Goal: Task Accomplishment & Management: Complete application form

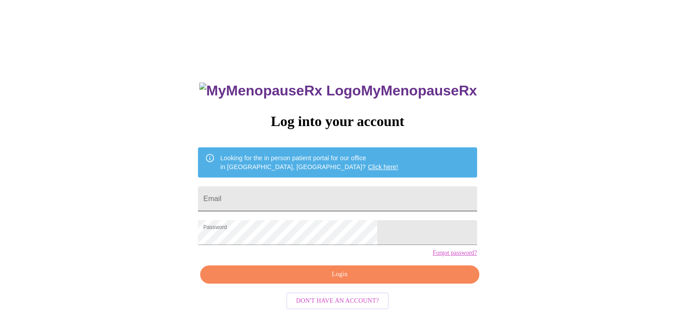
click at [304, 199] on input "Email" at bounding box center [337, 198] width 279 height 25
type input "[EMAIL_ADDRESS][DOMAIN_NAME]"
click at [317, 280] on span "Login" at bounding box center [339, 274] width 258 height 11
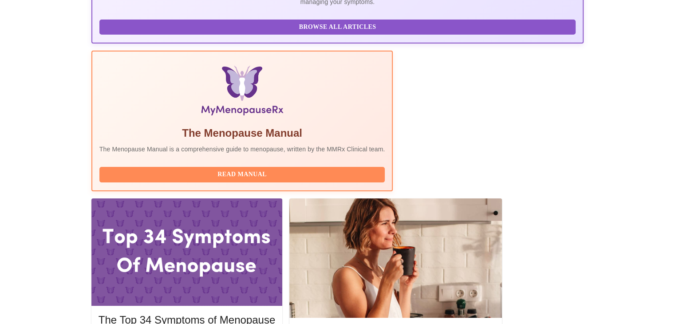
scroll to position [266, 0]
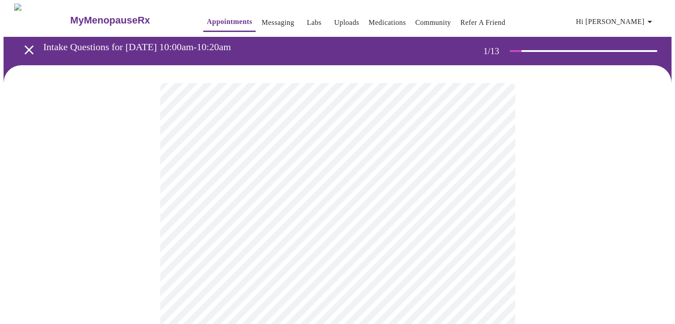
scroll to position [44, 0]
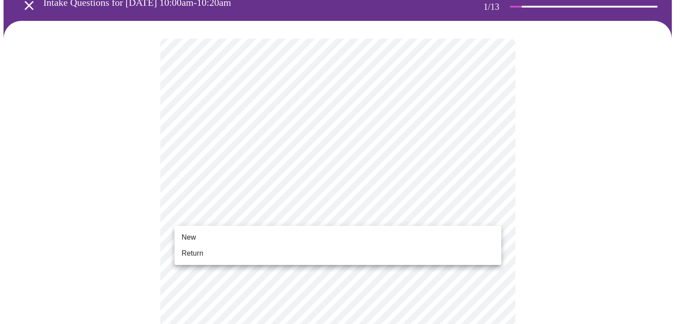
click at [238, 251] on li "Return" at bounding box center [337, 253] width 327 height 16
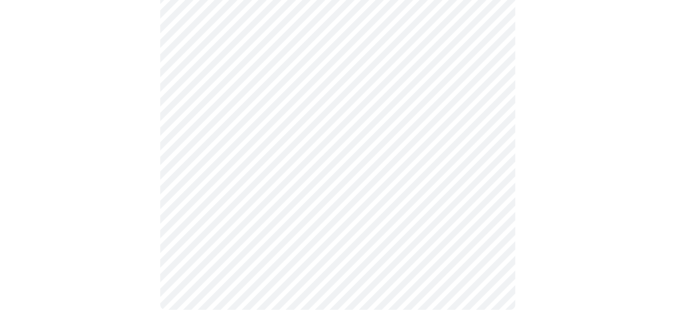
scroll to position [0, 0]
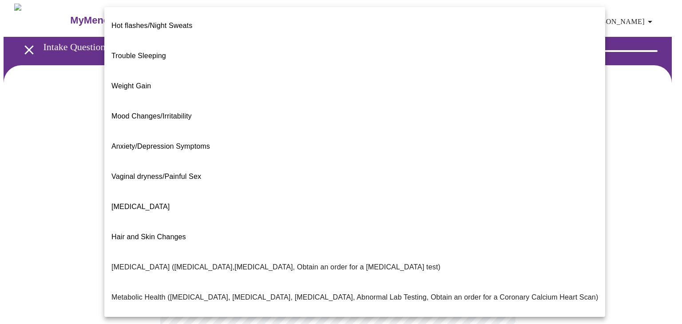
click at [492, 183] on body "MyMenopauseRx Appointments Messaging Labs Uploads Medications Community Refer a…" at bounding box center [341, 270] width 674 height 533
click at [177, 192] on li "[MEDICAL_DATA]" at bounding box center [354, 207] width 501 height 30
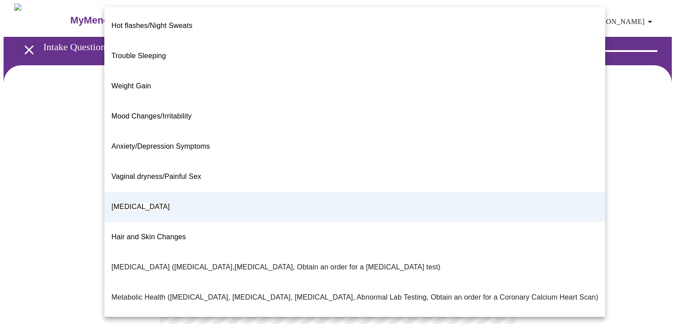
click at [486, 188] on body "MyMenopauseRx Appointments Messaging Labs Uploads Medications Community Refer a…" at bounding box center [341, 268] width 674 height 528
click at [159, 233] on span "Hair and Skin Changes" at bounding box center [148, 237] width 75 height 8
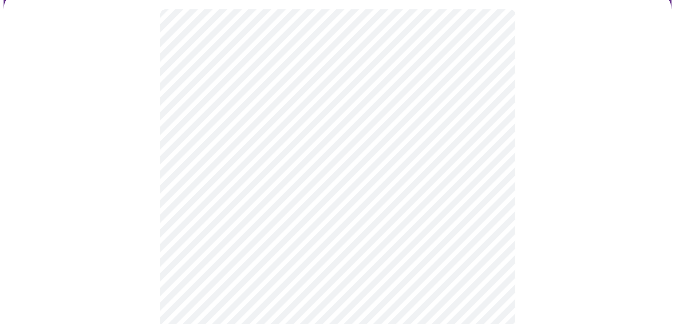
scroll to position [89, 0]
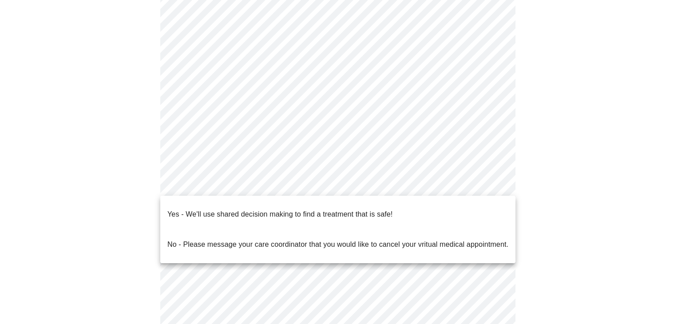
click at [492, 185] on body "MyMenopauseRx Appointments Messaging Labs Uploads Medications Community Refer a…" at bounding box center [341, 179] width 674 height 528
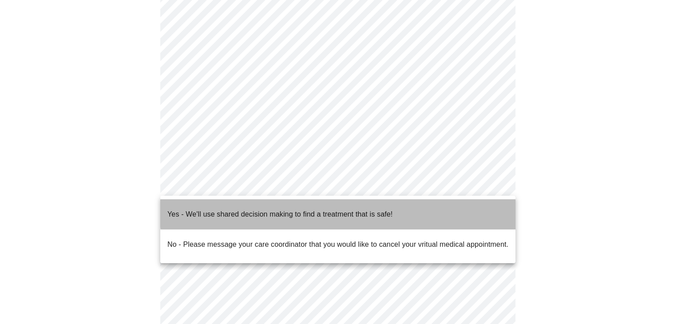
click at [399, 206] on li "Yes - We'll use shared decision making to find a treatment that is safe!" at bounding box center [337, 214] width 355 height 30
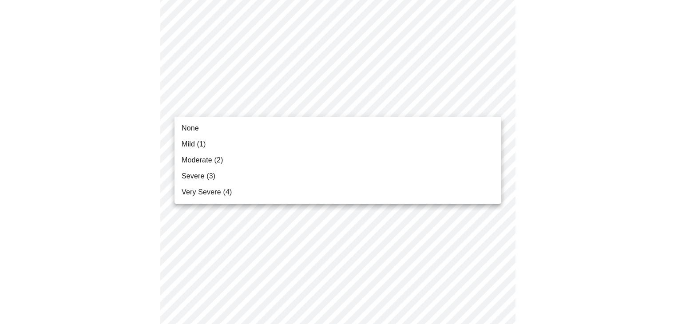
click at [204, 163] on span "Moderate (2)" at bounding box center [201, 160] width 41 height 11
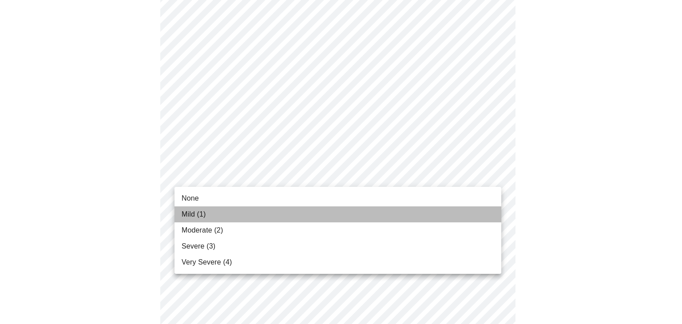
click at [268, 217] on li "Mild (1)" at bounding box center [337, 214] width 327 height 16
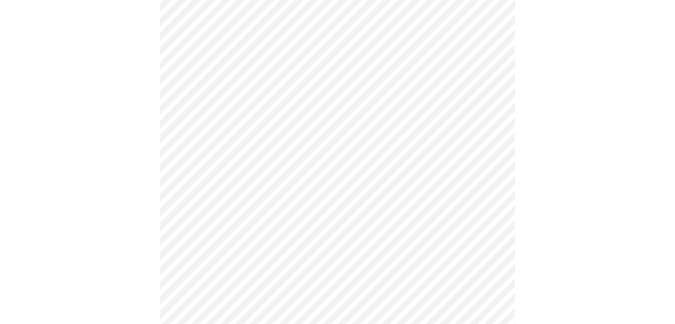
scroll to position [222, 0]
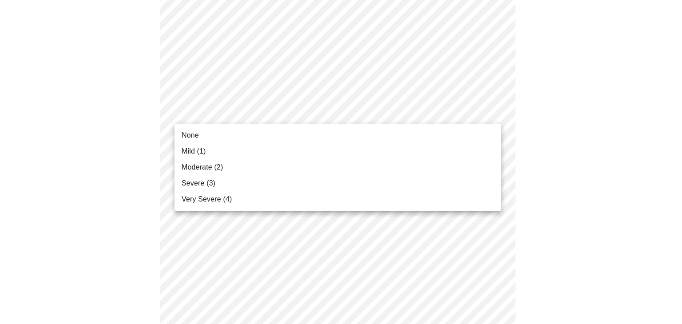
click at [222, 150] on li "Mild (1)" at bounding box center [337, 151] width 327 height 16
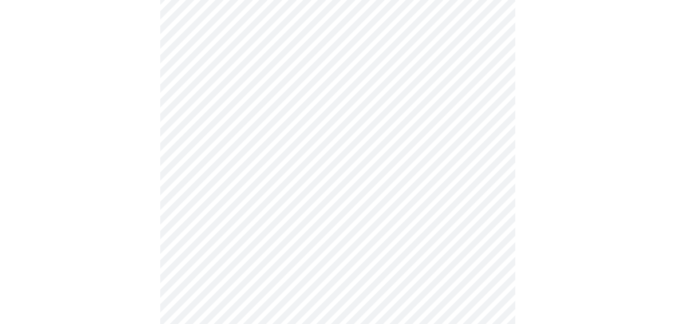
scroll to position [311, 0]
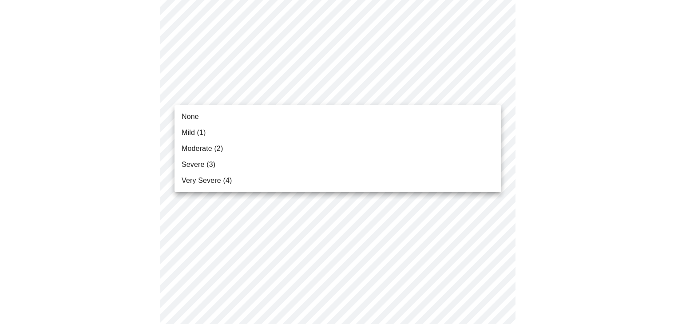
click at [493, 92] on body "MyMenopauseRx Appointments Messaging Labs Uploads Medications Community Refer a…" at bounding box center [341, 264] width 674 height 1143
click at [289, 145] on li "Moderate (2)" at bounding box center [337, 149] width 327 height 16
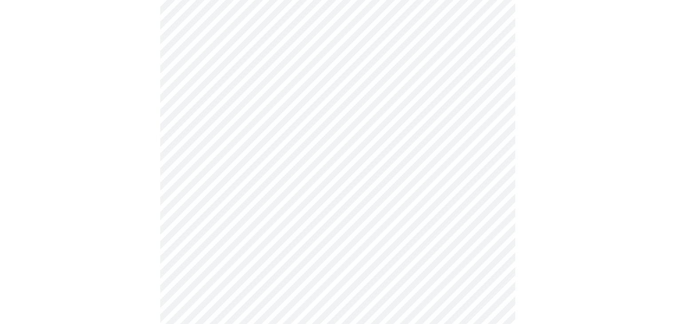
scroll to position [355, 0]
click at [486, 109] on body "MyMenopauseRx Appointments Messaging Labs Uploads Medications Community Refer a…" at bounding box center [338, 214] width 668 height 1130
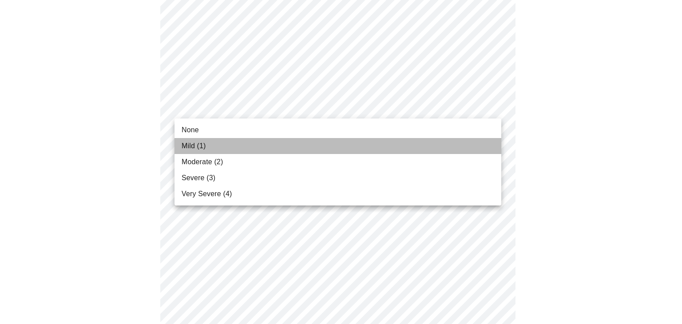
click at [330, 144] on li "Mild (1)" at bounding box center [337, 146] width 327 height 16
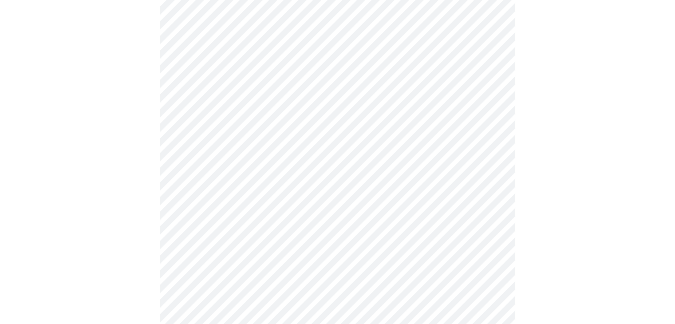
click at [493, 165] on body "MyMenopauseRx Appointments Messaging Labs Uploads Medications Community Refer a…" at bounding box center [338, 208] width 668 height 1118
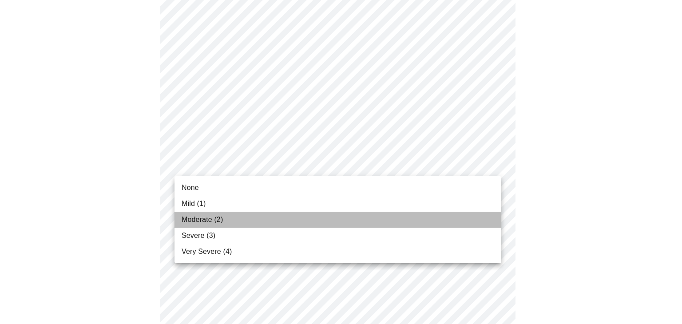
click at [299, 215] on li "Moderate (2)" at bounding box center [337, 220] width 327 height 16
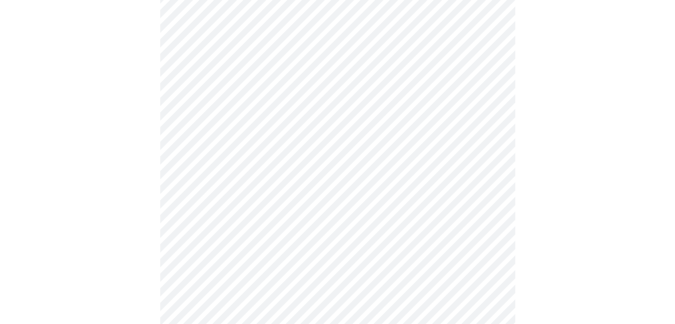
scroll to position [444, 0]
click at [490, 151] on body "MyMenopauseRx Appointments Messaging Labs Uploads Medications Community Refer a…" at bounding box center [341, 112] width 674 height 1105
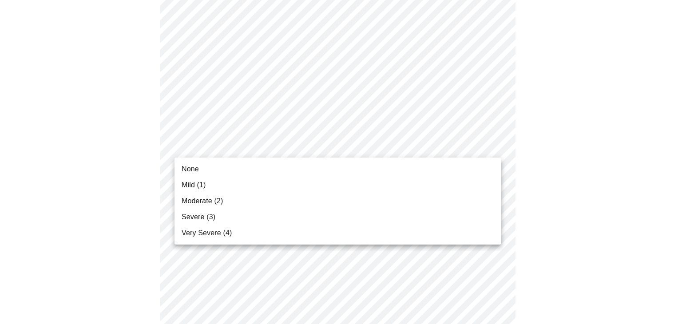
click at [256, 221] on li "Severe (3)" at bounding box center [337, 217] width 327 height 16
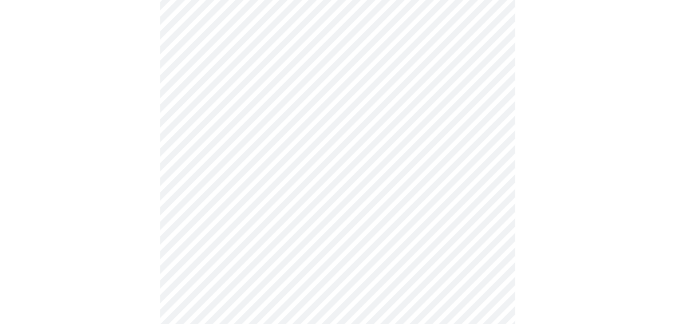
scroll to position [577, 0]
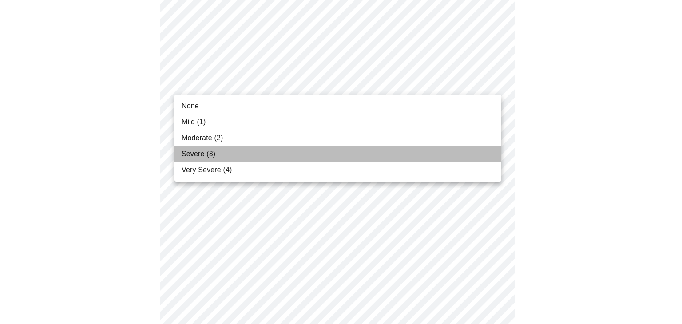
click at [227, 154] on li "Severe (3)" at bounding box center [337, 154] width 327 height 16
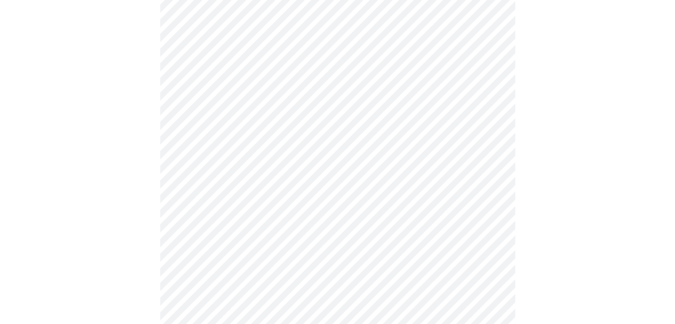
scroll to position [621, 0]
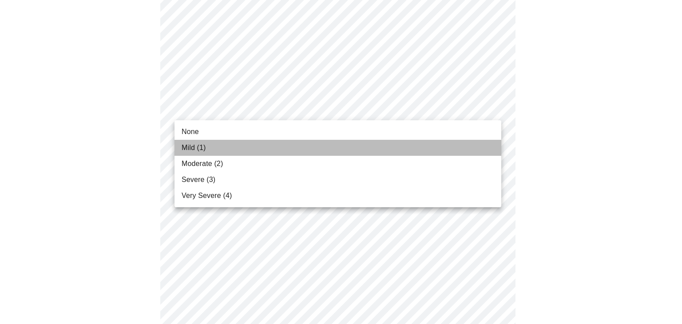
click at [209, 151] on li "Mild (1)" at bounding box center [337, 148] width 327 height 16
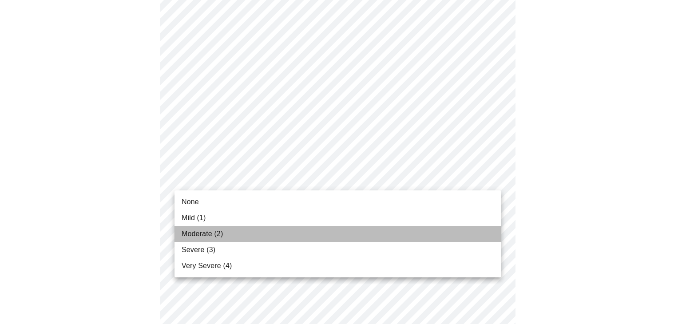
click at [226, 233] on li "Moderate (2)" at bounding box center [337, 234] width 327 height 16
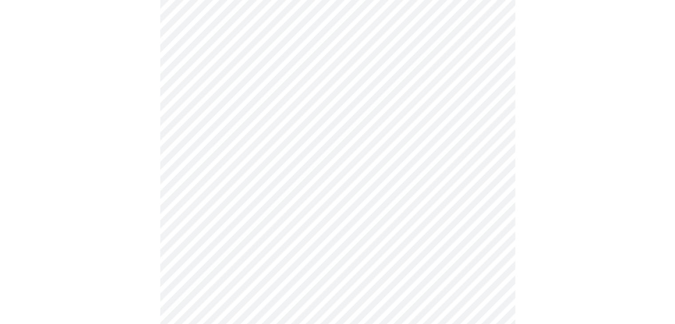
scroll to position [710, 0]
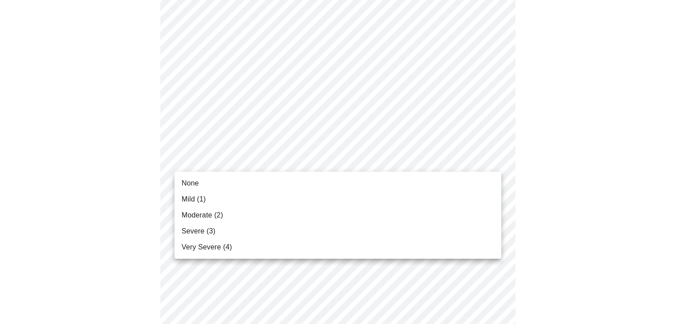
click at [227, 233] on li "Severe (3)" at bounding box center [337, 231] width 327 height 16
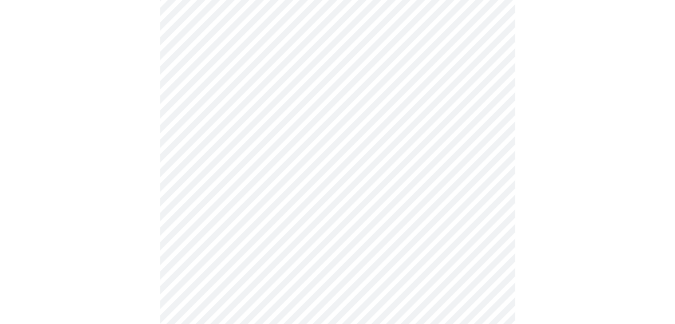
scroll to position [355, 0]
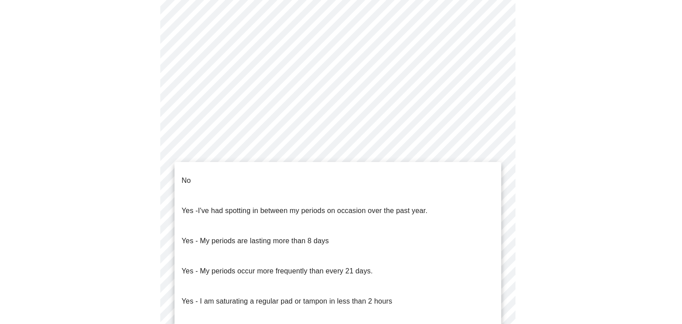
click at [226, 157] on body "MyMenopauseRx Appointments Messaging Labs Uploads Medications Community Refer a…" at bounding box center [341, 68] width 674 height 839
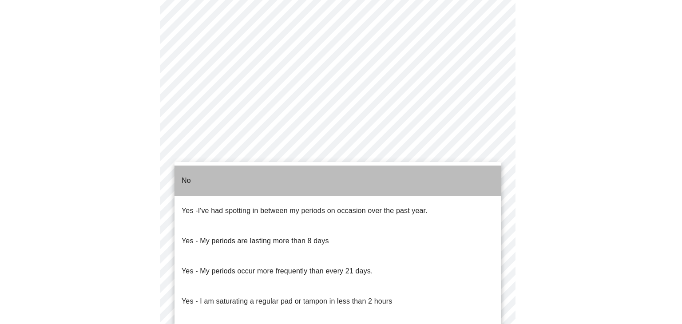
click at [234, 180] on li "No" at bounding box center [337, 181] width 327 height 30
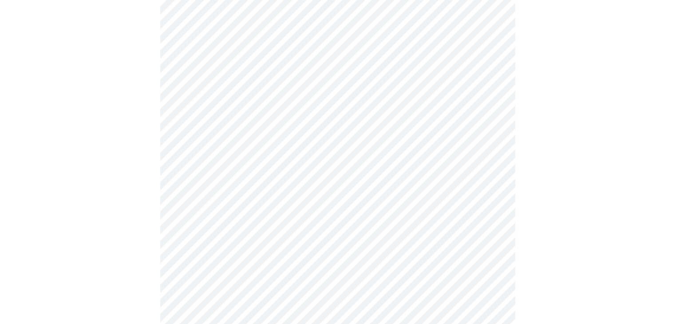
click at [258, 213] on body "MyMenopauseRx Appointments Messaging Labs Uploads Medications Community Refer a…" at bounding box center [338, 66] width 668 height 834
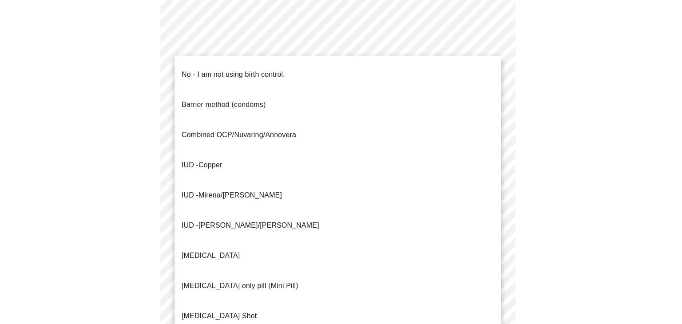
click at [199, 69] on p "No - I am not using birth control." at bounding box center [232, 74] width 103 height 11
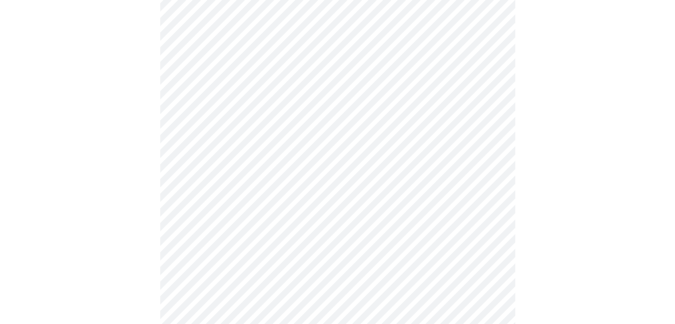
scroll to position [488, 0]
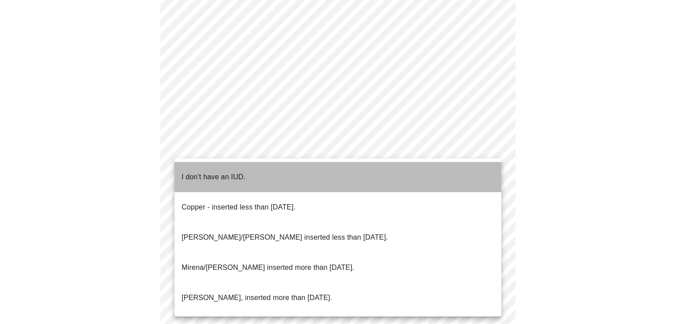
click at [231, 172] on p "I don't have an IUD." at bounding box center [213, 177] width 64 height 11
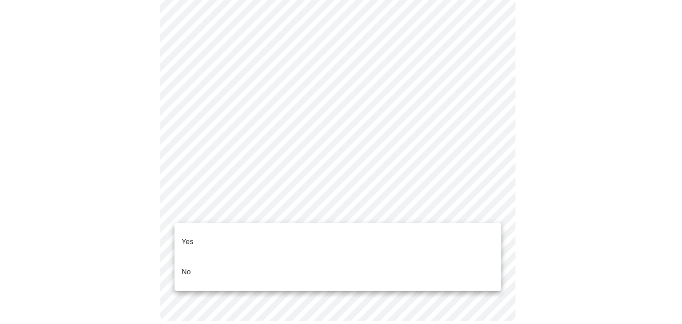
click at [207, 231] on li "Yes" at bounding box center [337, 242] width 327 height 30
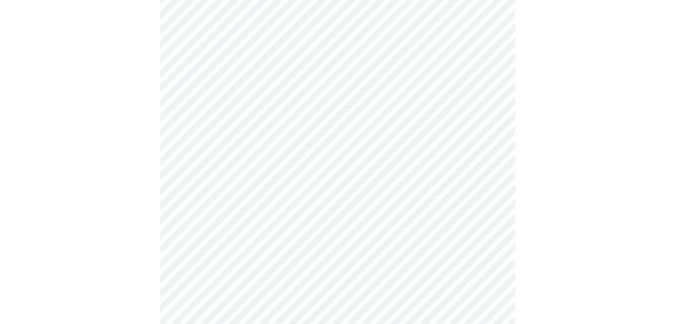
scroll to position [2219, 0]
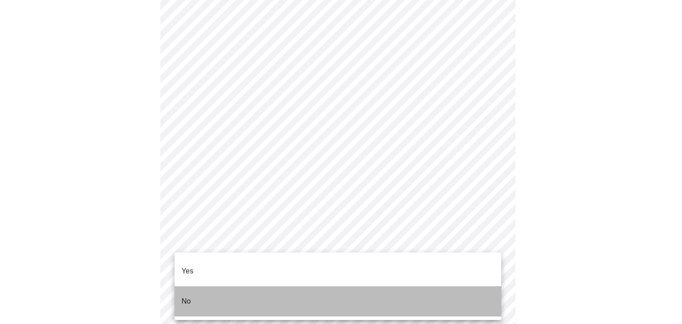
click at [214, 290] on li "No" at bounding box center [337, 301] width 327 height 30
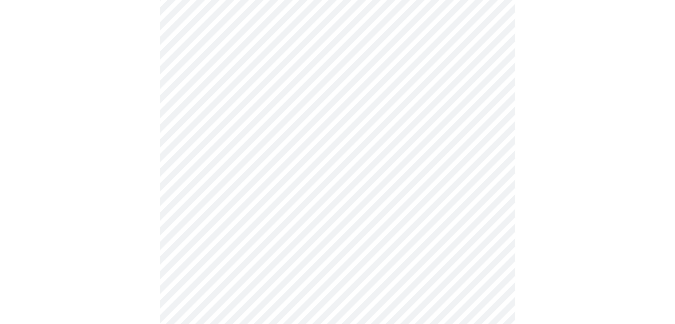
scroll to position [619, 0]
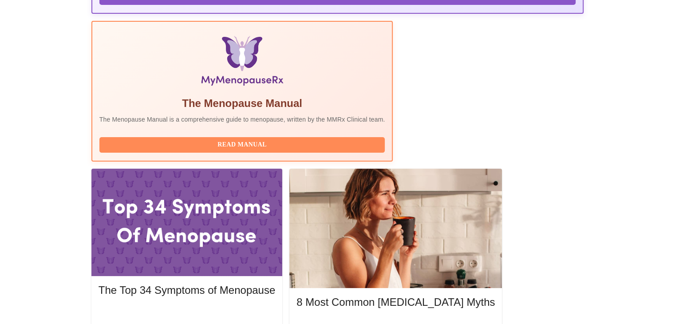
scroll to position [266, 0]
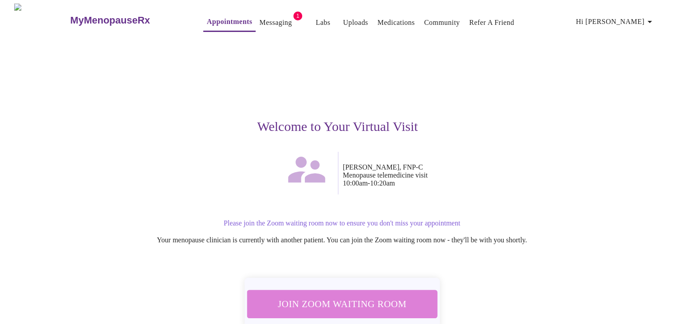
click at [391, 296] on span "Join Zoom Waiting Room" at bounding box center [341, 304] width 167 height 16
